Goal: Task Accomplishment & Management: Manage account settings

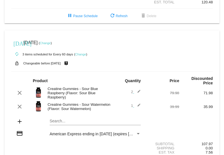
scroll to position [156, 0]
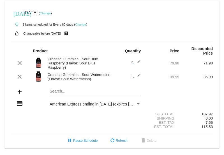
click at [83, 24] on link "Change" at bounding box center [80, 24] width 11 height 3
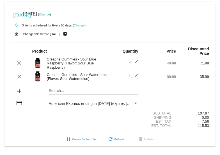
scroll to position [157, 0]
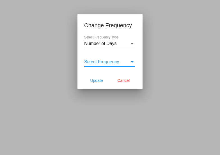
click at [117, 62] on span "Select Frequency" at bounding box center [101, 61] width 35 height 5
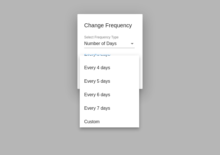
scroll to position [22, 0]
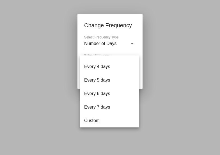
click at [119, 28] on div at bounding box center [110, 77] width 220 height 155
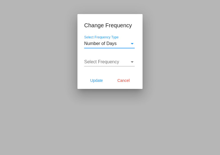
click at [131, 44] on div "Select Frequency Type" at bounding box center [132, 43] width 3 height 1
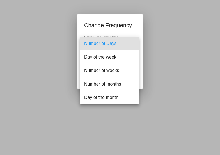
click at [134, 28] on div at bounding box center [110, 77] width 220 height 155
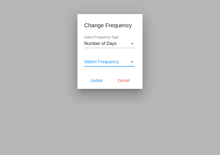
click at [128, 62] on div "Select Frequency" at bounding box center [107, 61] width 46 height 5
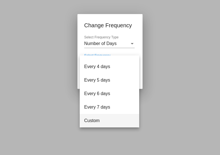
click at [111, 121] on span "Custom" at bounding box center [109, 120] width 51 height 13
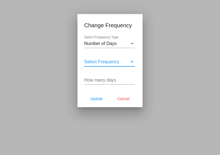
click at [113, 60] on span "Select Frequency" at bounding box center [101, 61] width 35 height 5
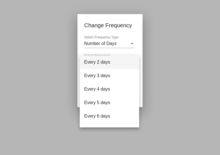
click at [130, 31] on div at bounding box center [110, 77] width 220 height 155
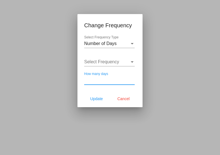
click at [113, 81] on input "How many days" at bounding box center [109, 80] width 51 height 5
type input "45"
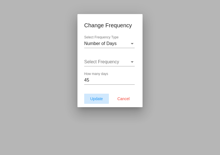
click at [98, 100] on span "Update" at bounding box center [96, 98] width 13 height 4
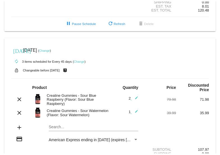
scroll to position [118, 0]
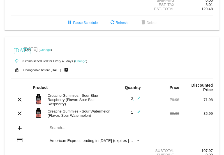
click at [82, 60] on link "Change" at bounding box center [80, 60] width 11 height 3
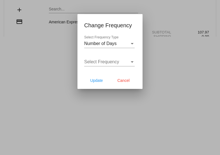
scroll to position [119, 0]
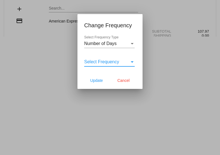
click at [104, 64] on span "Select Frequency" at bounding box center [101, 61] width 35 height 5
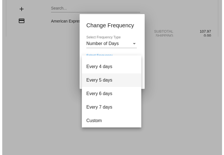
scroll to position [22, 0]
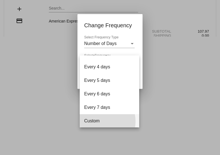
click at [101, 121] on span "Custom" at bounding box center [109, 120] width 51 height 13
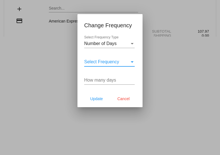
click at [104, 80] on input "How many days" at bounding box center [109, 80] width 51 height 5
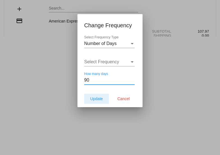
type input "90"
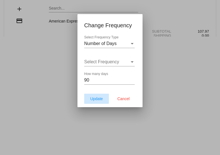
click at [97, 102] on button "Update" at bounding box center [96, 99] width 25 height 10
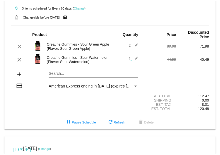
scroll to position [17, 0]
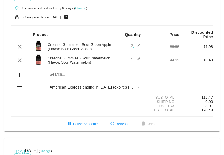
click at [78, 8] on link "Change" at bounding box center [80, 7] width 11 height 3
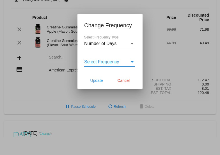
click at [105, 60] on span "Select Frequency" at bounding box center [101, 61] width 35 height 5
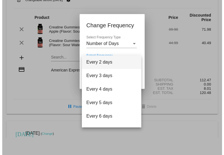
scroll to position [22, 0]
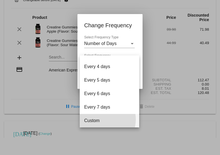
click at [101, 119] on span "Custom" at bounding box center [109, 120] width 51 height 13
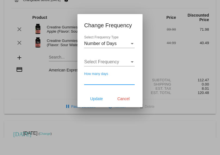
click at [110, 81] on input "How many days" at bounding box center [109, 80] width 51 height 5
type input "90"
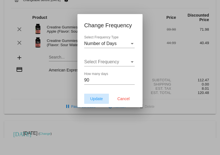
click at [99, 102] on button "Update" at bounding box center [96, 99] width 25 height 10
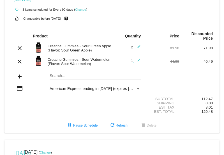
scroll to position [0, 0]
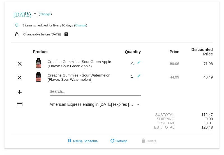
click at [113, 53] on div "Quantity" at bounding box center [129, 51] width 34 height 4
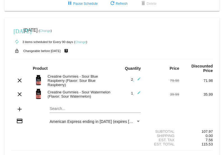
scroll to position [156, 0]
